Goal: Navigation & Orientation: Find specific page/section

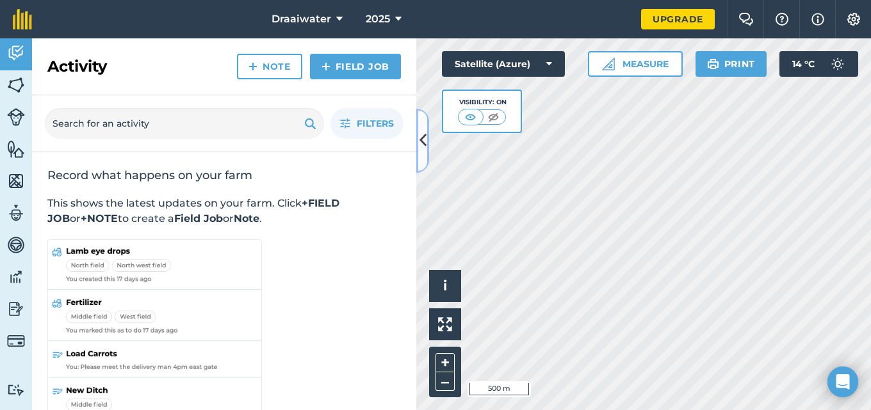
click at [420, 136] on icon at bounding box center [422, 140] width 7 height 22
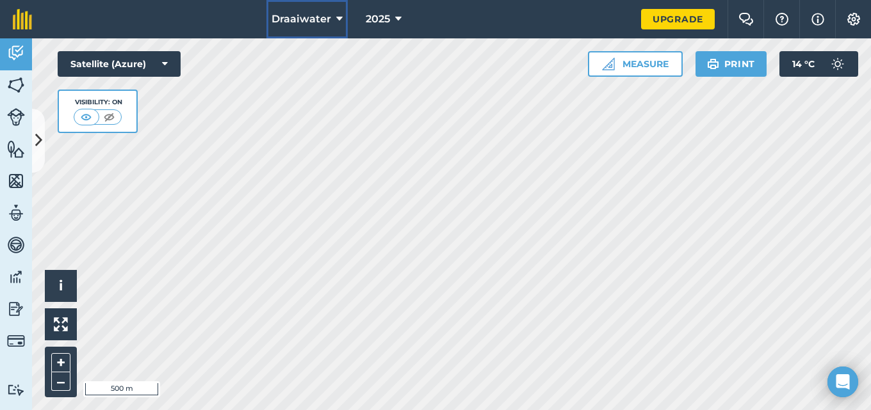
click at [339, 15] on icon at bounding box center [339, 19] width 6 height 15
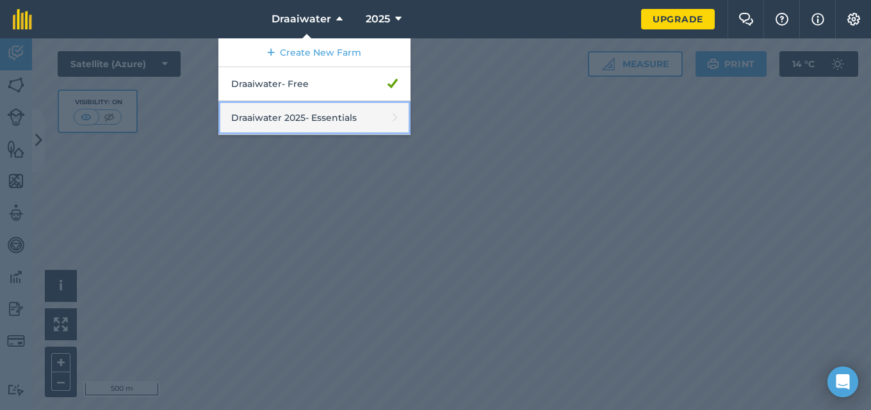
click at [317, 120] on link "Draaiwater 2025 - Essentials" at bounding box center [314, 118] width 192 height 34
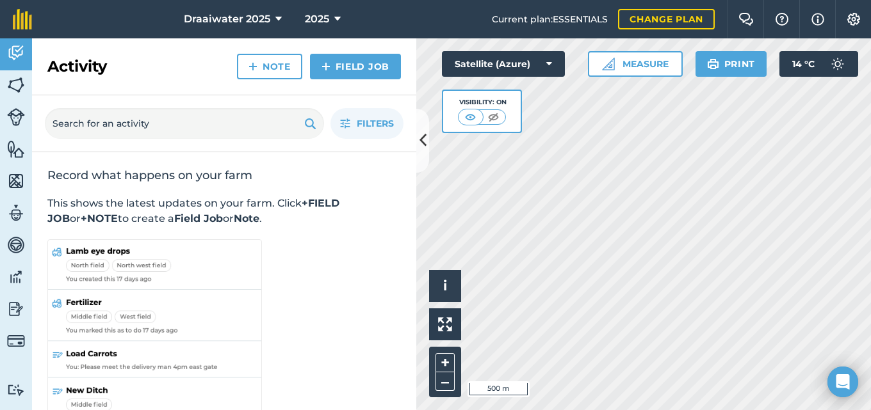
click at [394, 237] on div "Activity Fields Livestock Features Maps Team Vehicles Data Reporting Billing Tu…" at bounding box center [435, 224] width 871 height 372
click at [351, 306] on div "Activity Fields Livestock Features Maps Team Vehicles Data Reporting Billing Tu…" at bounding box center [435, 224] width 871 height 372
click at [454, 273] on button "i" at bounding box center [445, 286] width 32 height 32
click at [420, 134] on icon at bounding box center [422, 140] width 7 height 22
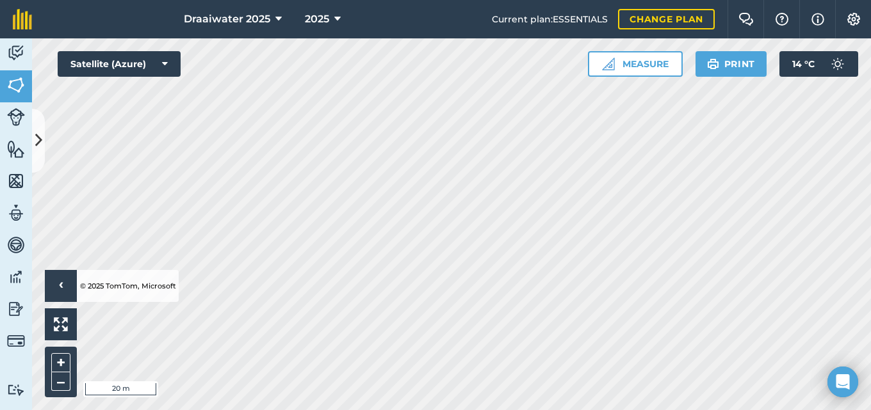
click at [687, 410] on html "Draaiwater 2025 2025 Current plan : ESSENTIALS Change plan Farm Chat Help Info …" at bounding box center [435, 205] width 871 height 410
